Goal: Task Accomplishment & Management: Complete application form

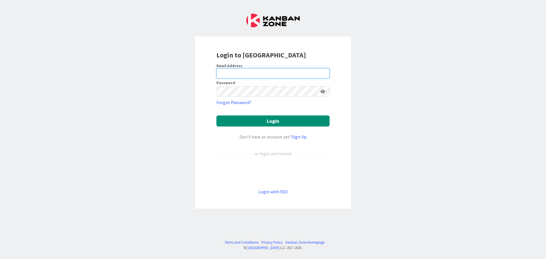
click at [254, 71] on input "email" at bounding box center [273, 73] width 113 height 10
click at [232, 73] on input "email" at bounding box center [273, 73] width 113 height 10
paste input "clark.fometeu@ffgg.ulaval.ca"
type input "clark.fometeu@ffgg.ulaval.ca"
click at [217, 116] on button "Login" at bounding box center [273, 121] width 113 height 11
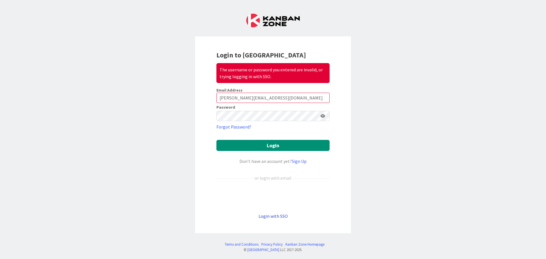
click at [279, 218] on link "Login with SSO" at bounding box center [273, 216] width 29 height 6
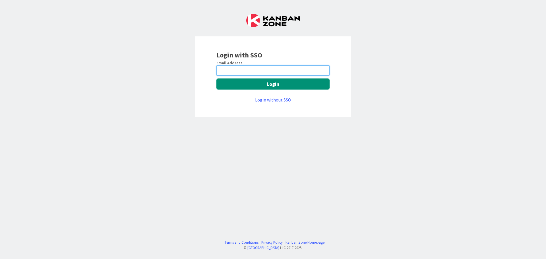
click at [249, 71] on input "email" at bounding box center [273, 70] width 113 height 10
paste input "clark.fometeu@ffgg.ulaval.ca"
type input "clark.fometeu@ffgg.ulaval.ca"
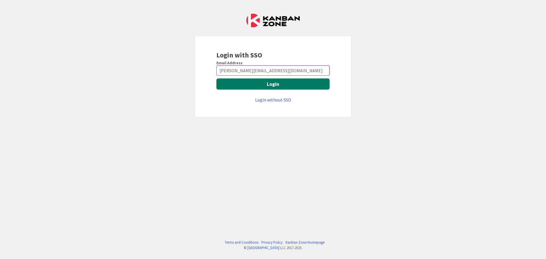
click at [245, 84] on button "Login" at bounding box center [273, 84] width 113 height 11
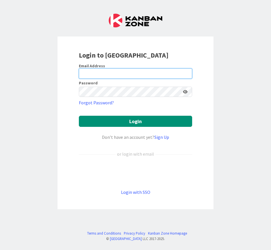
click at [109, 73] on input "email" at bounding box center [135, 73] width 113 height 10
type input "ccfol@ulaval.ca"
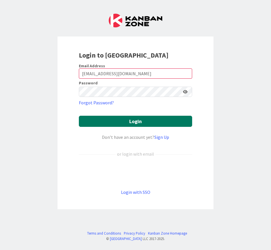
click at [145, 121] on button "Login" at bounding box center [135, 121] width 113 height 11
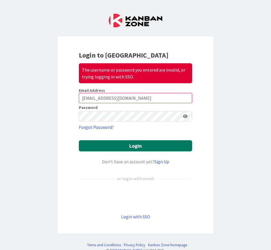
click at [138, 145] on button "Login" at bounding box center [135, 145] width 113 height 11
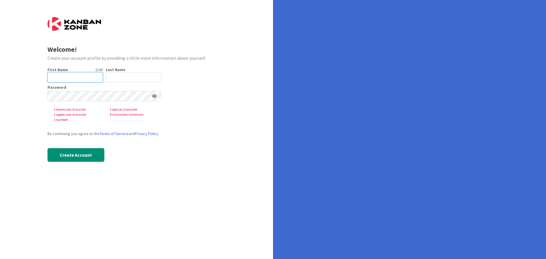
click at [64, 80] on input "text" at bounding box center [75, 77] width 55 height 10
type input "Colin Clark"
click at [123, 75] on input "text" at bounding box center [133, 77] width 55 height 10
type input "Fometeu"
click at [60, 77] on input "Colin Clark" at bounding box center [75, 77] width 55 height 10
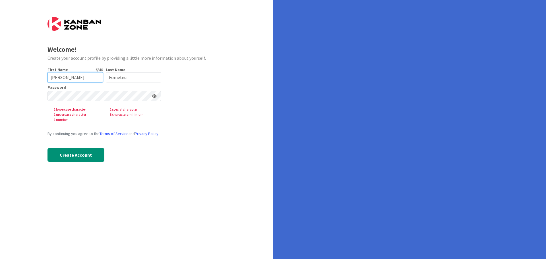
type input "Clark"
click at [103, 68] on div "First Name 6 / 40 Clark Last Name 7 / 80 Fometeu" at bounding box center [105, 74] width 114 height 15
click at [73, 79] on input "Clark" at bounding box center [75, 77] width 55 height 10
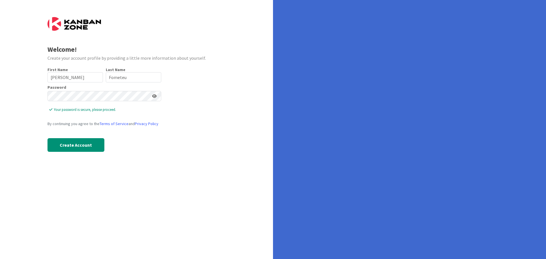
click at [156, 98] on icon at bounding box center [154, 96] width 5 height 4
click at [88, 147] on button "Create Account" at bounding box center [76, 145] width 57 height 14
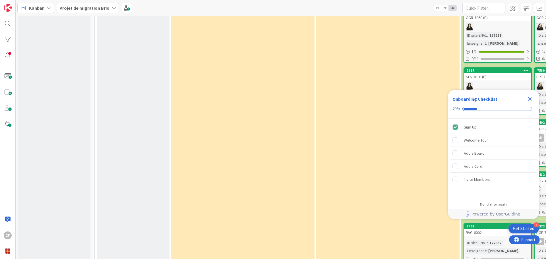
scroll to position [683, 0]
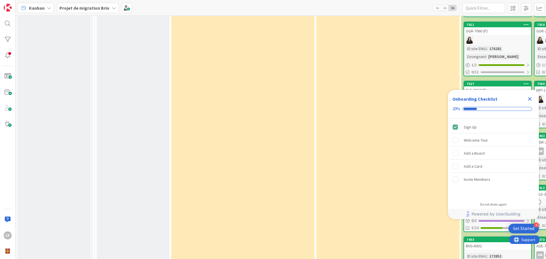
click at [528, 98] on icon "Close Checklist" at bounding box center [530, 99] width 7 height 7
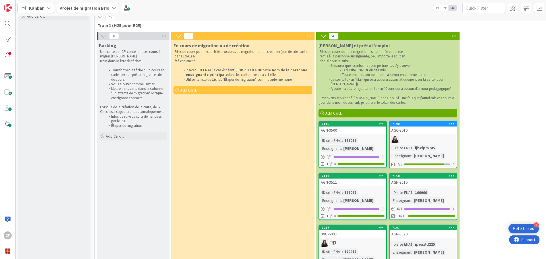
scroll to position [0, 0]
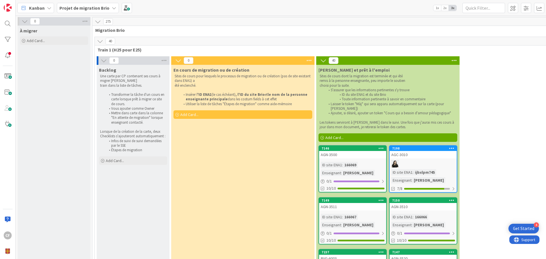
click at [180, 115] on div "Add Card..." at bounding box center [243, 114] width 139 height 9
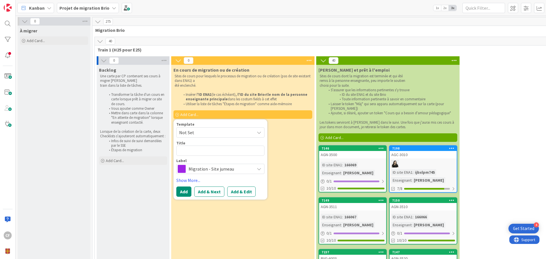
click at [267, 219] on div "En cours de migration ou de création Sites de cours pour lesquels le processus …" at bounding box center [242, 249] width 143 height 368
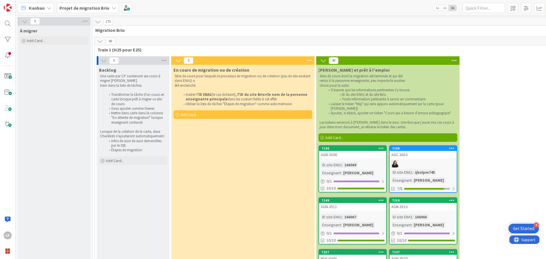
click at [100, 41] on icon at bounding box center [100, 41] width 6 height 6
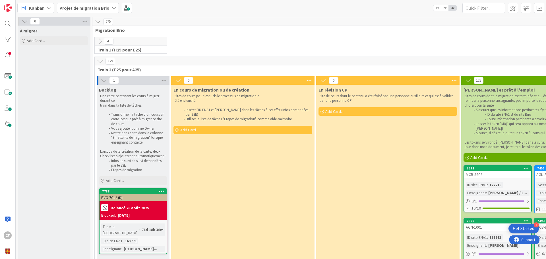
click at [100, 41] on icon at bounding box center [100, 41] width 6 height 6
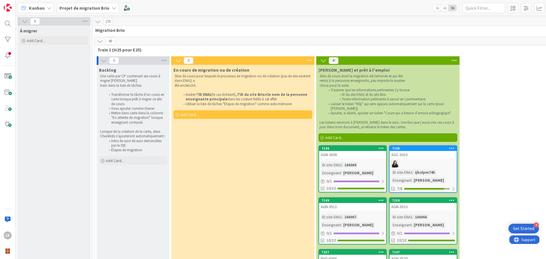
click at [98, 22] on icon at bounding box center [98, 21] width 6 height 6
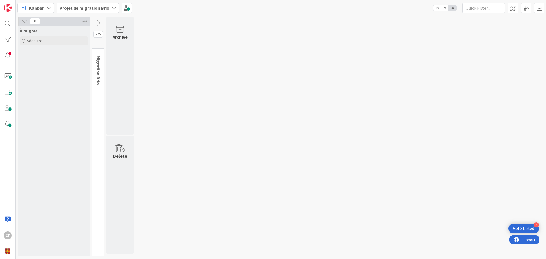
click at [98, 22] on icon at bounding box center [98, 23] width 6 height 6
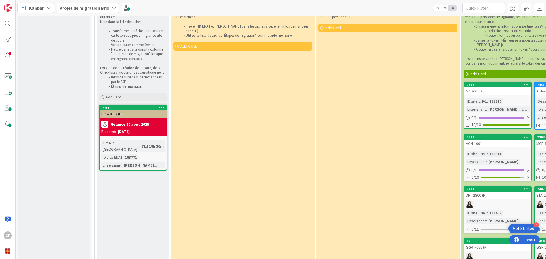
scroll to position [484, 0]
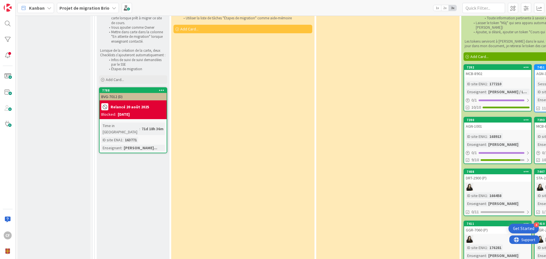
click at [520, 229] on div "Get Started" at bounding box center [523, 229] width 21 height 6
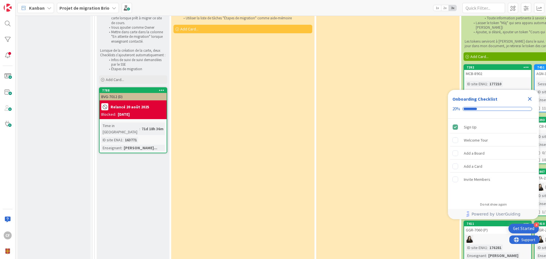
scroll to position [0, 0]
click at [531, 98] on icon "Close Checklist" at bounding box center [530, 99] width 4 height 4
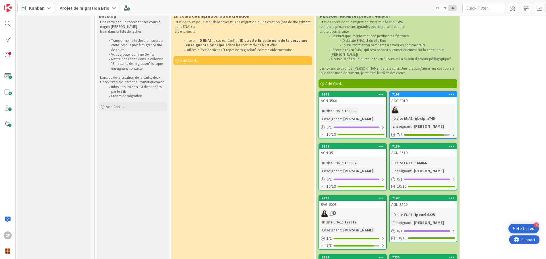
scroll to position [28, 0]
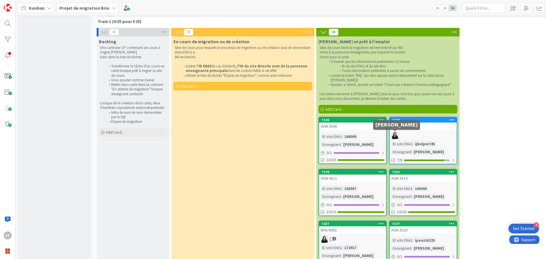
click at [394, 136] on img at bounding box center [395, 135] width 7 height 7
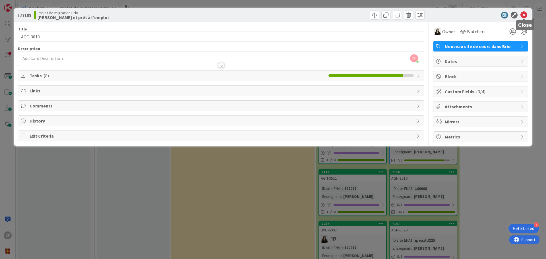
click at [524, 14] on icon at bounding box center [524, 15] width 7 height 7
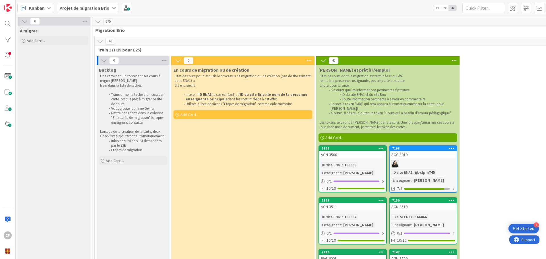
click at [108, 7] on div "Projet de migration Brio" at bounding box center [88, 8] width 62 height 10
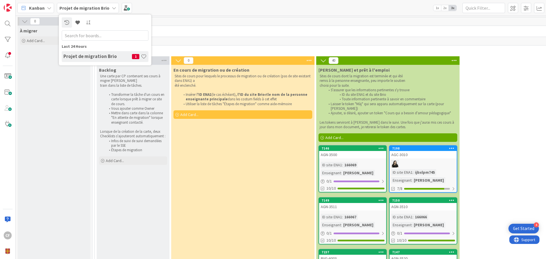
click at [111, 56] on h4 "Projet de migration Brio" at bounding box center [97, 56] width 69 height 6
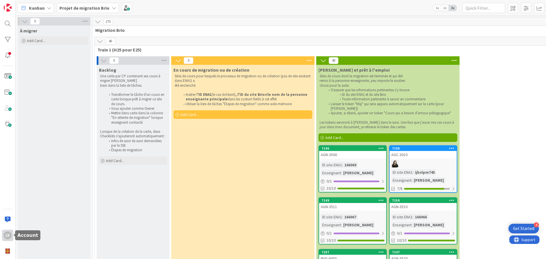
click at [7, 237] on div "CF" at bounding box center [8, 236] width 8 height 8
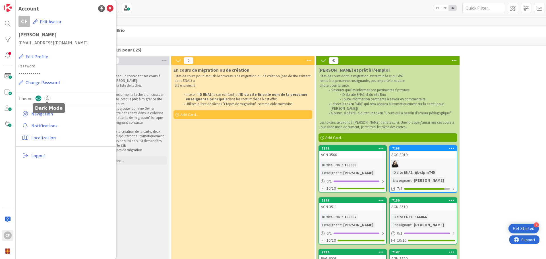
click at [45, 100] on icon at bounding box center [47, 98] width 6 height 6
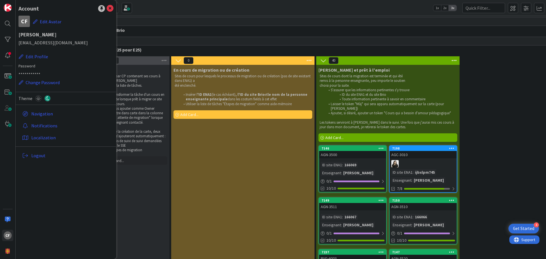
click at [216, 199] on div "En cours de migration ou de création Sites de cours pour lesquels le processus …" at bounding box center [242, 249] width 143 height 368
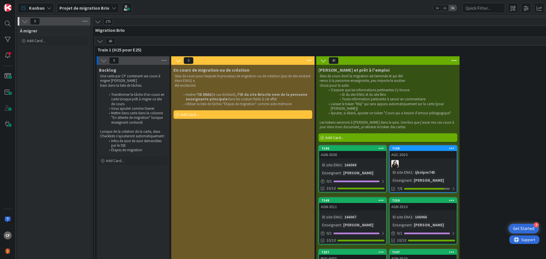
click at [112, 42] on span "40" at bounding box center [111, 41] width 10 height 7
click at [100, 40] on icon at bounding box center [100, 41] width 6 height 6
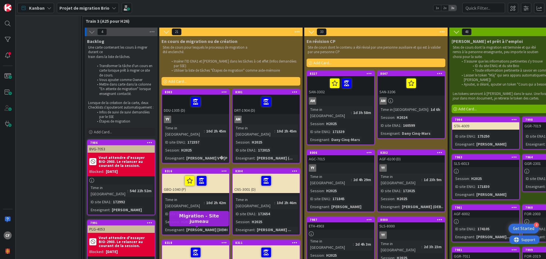
scroll to position [849, 12]
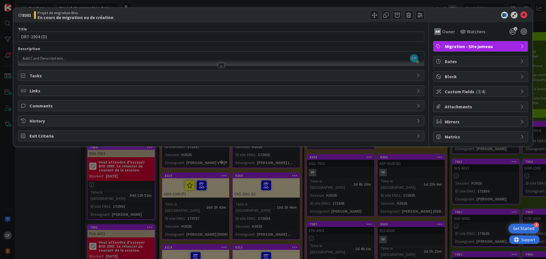
drag, startPoint x: 287, startPoint y: 107, endPoint x: 52, endPoint y: 180, distance: 246.9
click at [52, 180] on div "ID 8301 Projet de migration Brio En cours de migration ou de création Title 12 …" at bounding box center [273, 129] width 546 height 259
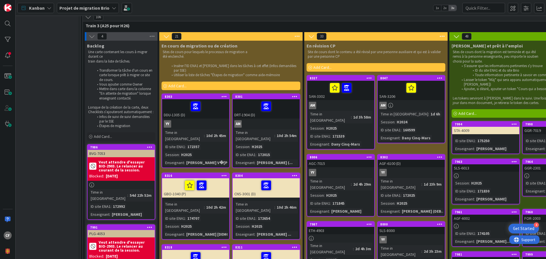
click at [295, 94] on icon at bounding box center [294, 96] width 5 height 4
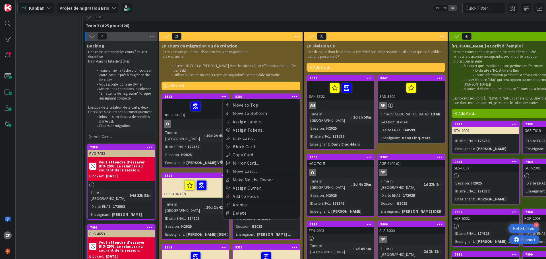
click at [63, 163] on div "À migrer Add Card..." at bounding box center [42, 68] width 73 height 1783
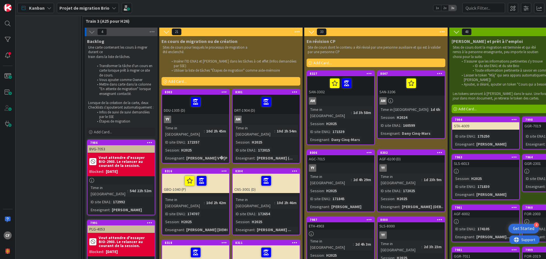
scroll to position [849, 12]
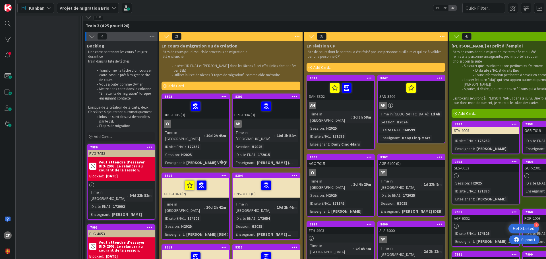
click at [368, 78] on icon at bounding box center [369, 78] width 5 height 4
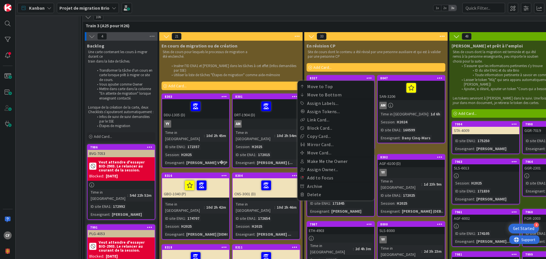
click at [368, 78] on icon at bounding box center [369, 78] width 5 height 4
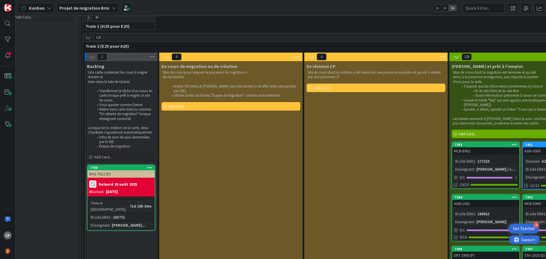
scroll to position [0, 12]
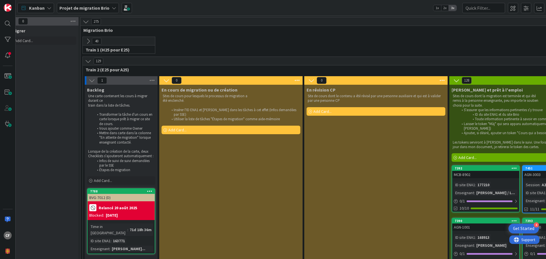
click at [88, 40] on icon at bounding box center [88, 41] width 6 height 6
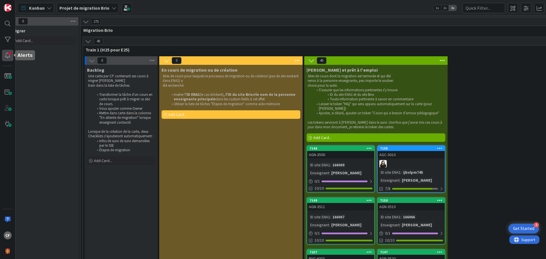
click at [5, 57] on div at bounding box center [7, 55] width 11 height 11
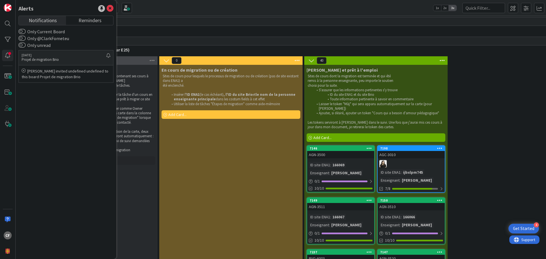
click at [235, 145] on div "En cours de migration ou de création Sites de cours pour lesquels le processus …" at bounding box center [230, 249] width 143 height 368
